Goal: Information Seeking & Learning: Learn about a topic

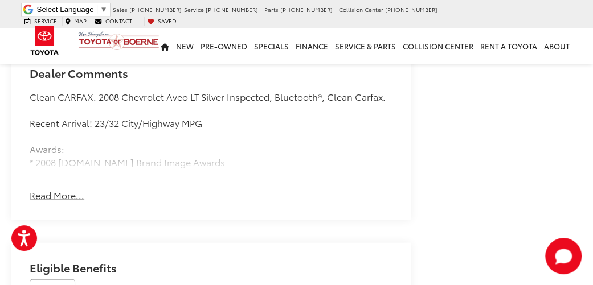
scroll to position [904, 0]
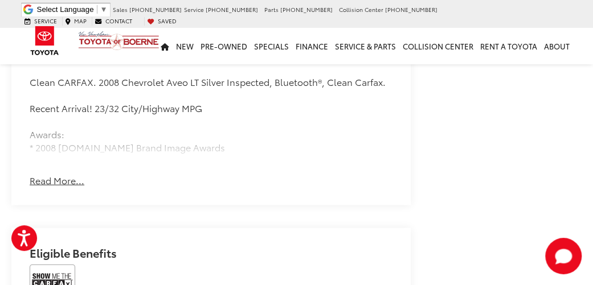
click at [70, 176] on button "Read More..." at bounding box center [57, 180] width 55 height 13
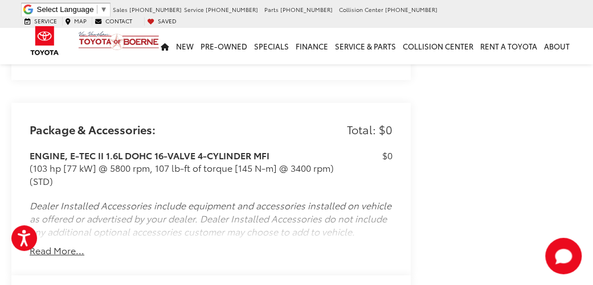
scroll to position [1248, 0]
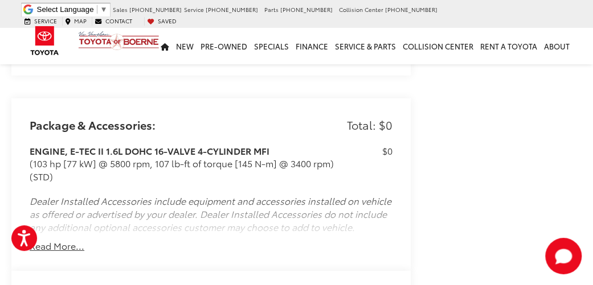
click at [66, 240] on button "Read More..." at bounding box center [57, 246] width 55 height 13
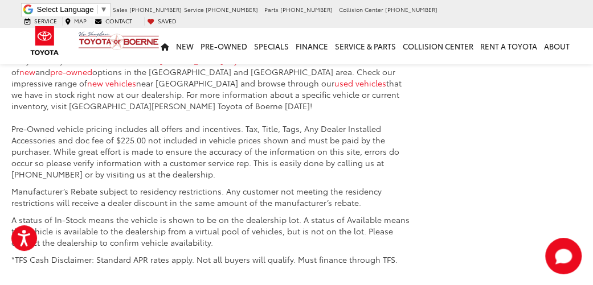
scroll to position [2059, 0]
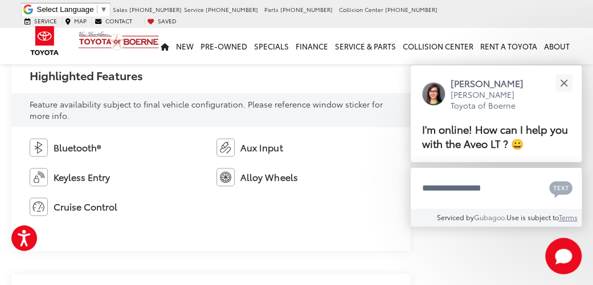
scroll to position [684, 0]
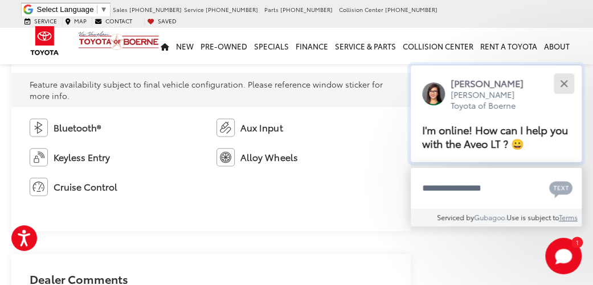
click at [563, 81] on button "Close" at bounding box center [563, 83] width 24 height 24
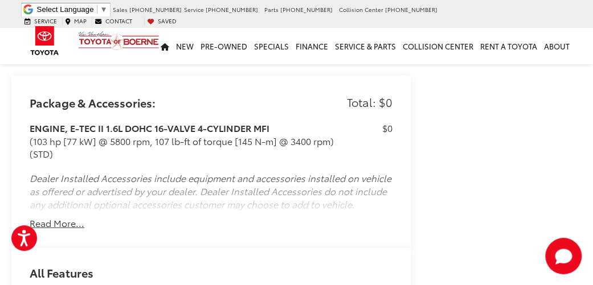
scroll to position [1189, 0]
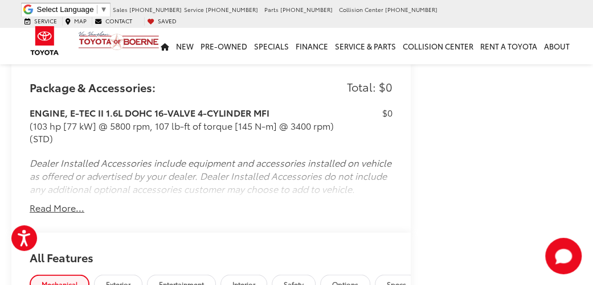
click at [65, 203] on button "Read More..." at bounding box center [57, 208] width 55 height 13
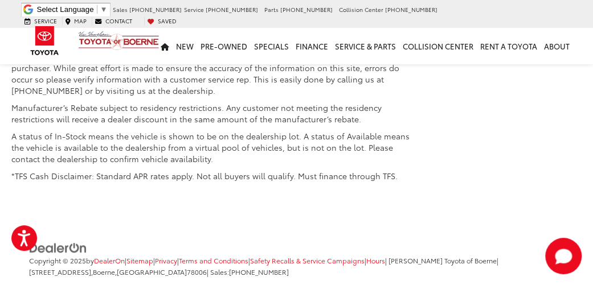
scroll to position [2043, 0]
